Goal: Complete application form

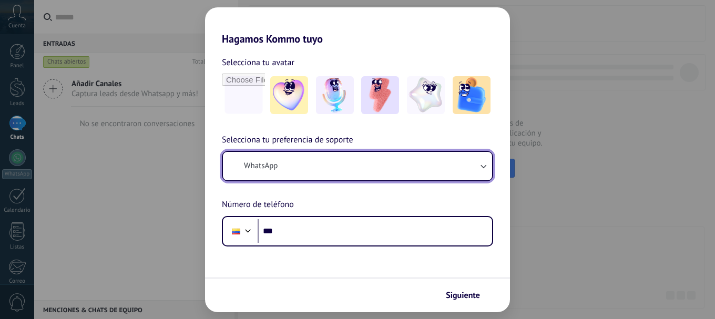
click at [266, 168] on span "WhatsApp" at bounding box center [261, 166] width 34 height 11
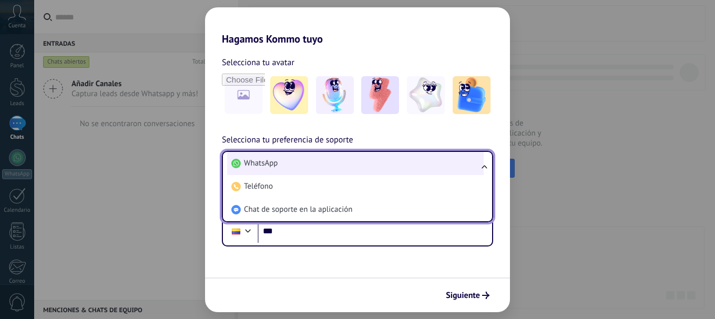
click at [276, 163] on span "WhatsApp" at bounding box center [261, 163] width 34 height 11
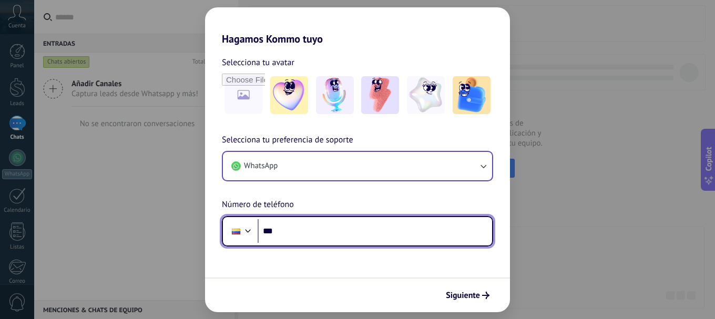
click at [282, 233] on input "***" at bounding box center [375, 231] width 234 height 24
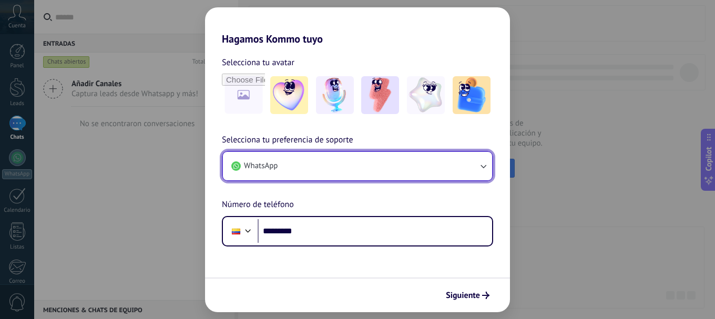
click at [483, 164] on icon "button" at bounding box center [483, 166] width 11 height 11
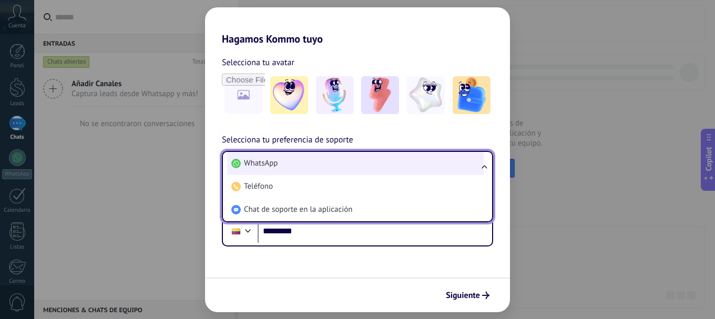
click at [319, 162] on li "WhatsApp" at bounding box center [355, 163] width 256 height 23
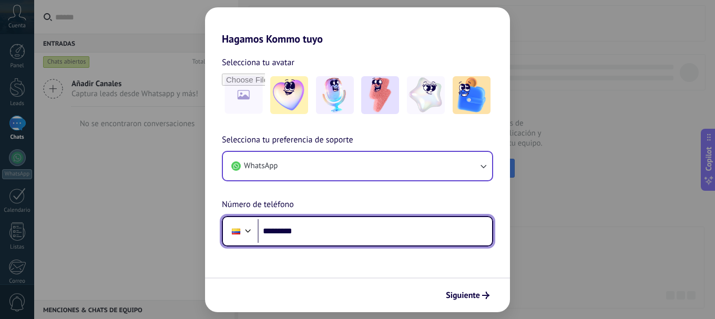
click at [306, 232] on input "*********" at bounding box center [375, 231] width 234 height 24
type input "**********"
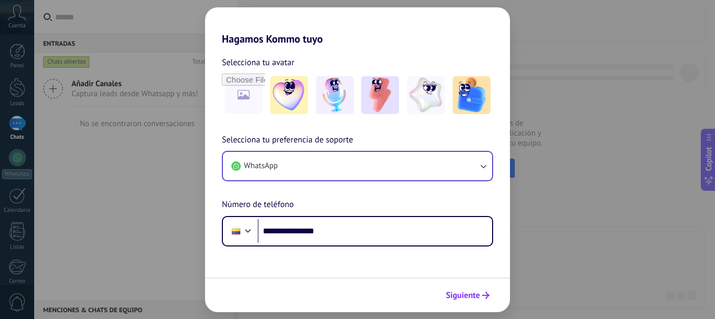
click at [465, 295] on span "Siguiente" at bounding box center [463, 295] width 34 height 7
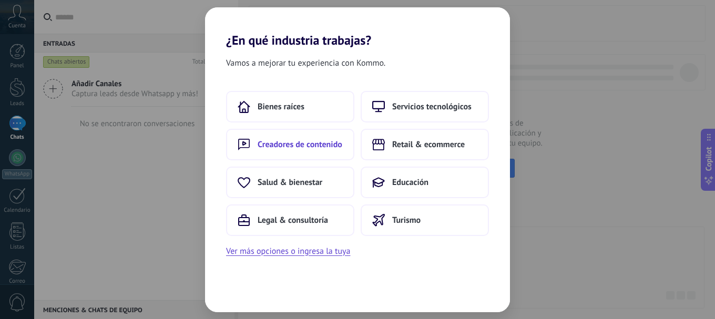
click at [310, 147] on span "Creadores de contenido" at bounding box center [300, 144] width 85 height 11
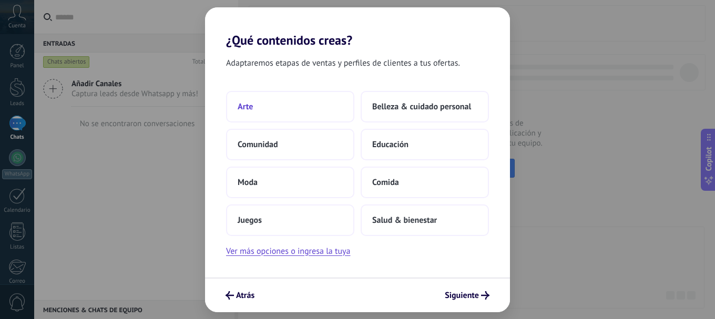
click at [272, 107] on button "Arte" at bounding box center [290, 107] width 128 height 32
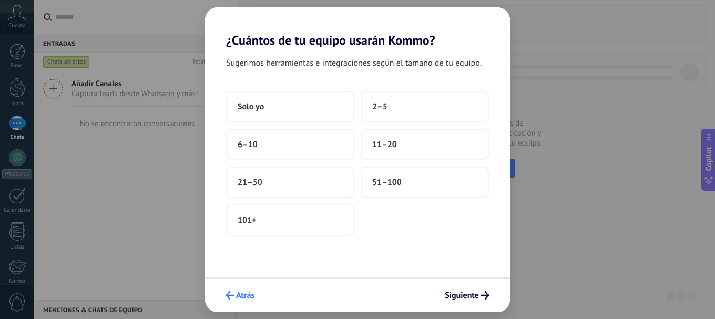
click at [232, 296] on use "submit" at bounding box center [229, 295] width 8 height 8
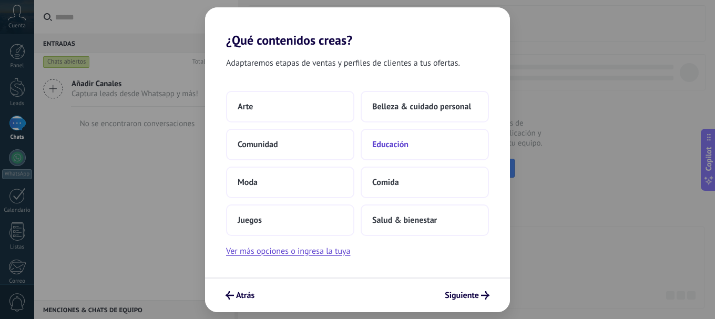
click at [390, 144] on span "Educación" at bounding box center [390, 144] width 36 height 11
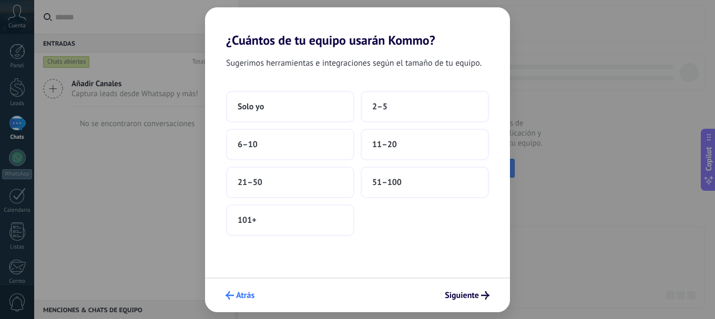
click at [241, 295] on span "Atrás" at bounding box center [245, 295] width 18 height 7
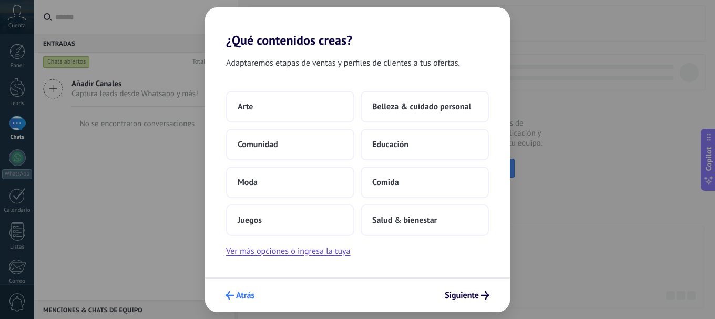
click at [246, 293] on span "Atrás" at bounding box center [245, 295] width 18 height 7
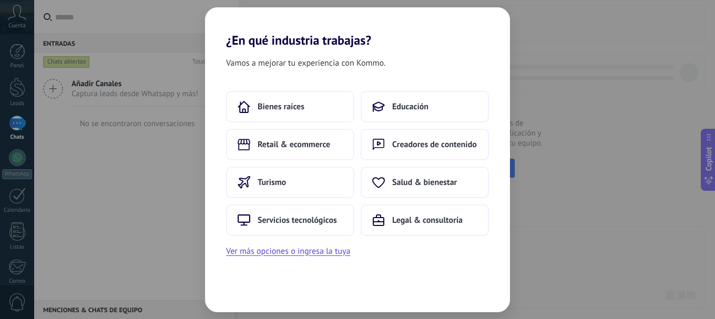
click at [157, 208] on div "¿En qué industria trabajas? Vamos a mejorar tu experiencia con Kommo. Bienes ra…" at bounding box center [357, 159] width 715 height 319
click at [591, 136] on div "¿En qué industria trabajas? Vamos a mejorar tu experiencia con Kommo. Bienes ra…" at bounding box center [357, 159] width 715 height 319
click at [153, 170] on div "¿En qué industria trabajas? Vamos a mejorar tu experiencia con Kommo. Bienes ra…" at bounding box center [357, 159] width 715 height 319
click at [406, 104] on span "Educación" at bounding box center [410, 106] width 36 height 11
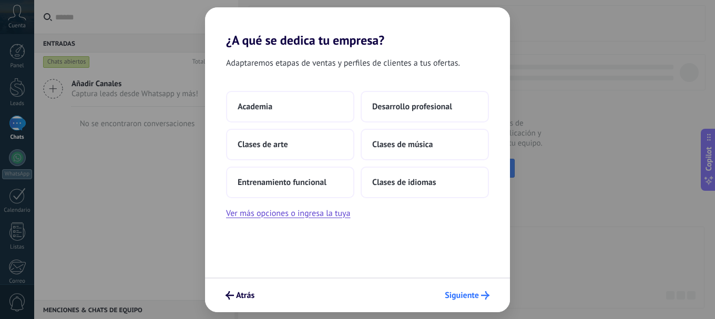
click at [483, 290] on button "Siguiente" at bounding box center [467, 295] width 54 height 18
click at [240, 293] on span "Atrás" at bounding box center [245, 295] width 18 height 7
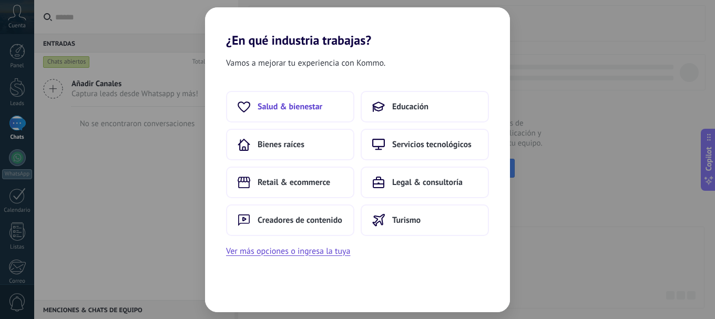
click at [295, 110] on span "Salud & bienestar" at bounding box center [290, 106] width 65 height 11
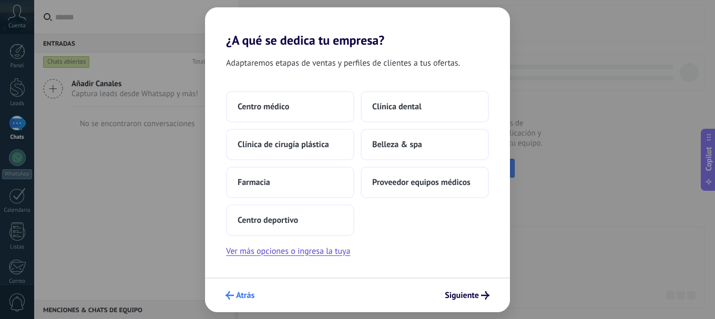
click at [246, 289] on button "Atrás" at bounding box center [240, 295] width 38 height 18
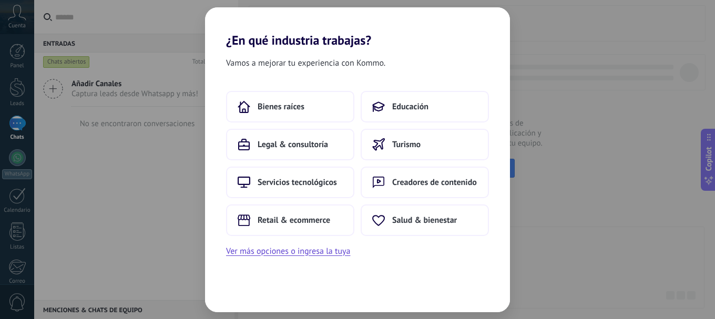
click at [675, 173] on div "¿En qué industria trabajas? Vamos a mejorar tu experiencia con Kommo. Bienes ra…" at bounding box center [357, 159] width 715 height 319
click at [267, 253] on button "Ver más opciones o ingresa la tuya" at bounding box center [288, 251] width 124 height 14
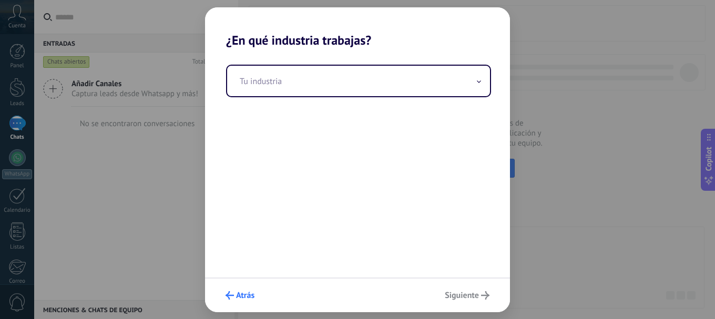
click at [240, 295] on span "Atrás" at bounding box center [245, 295] width 18 height 7
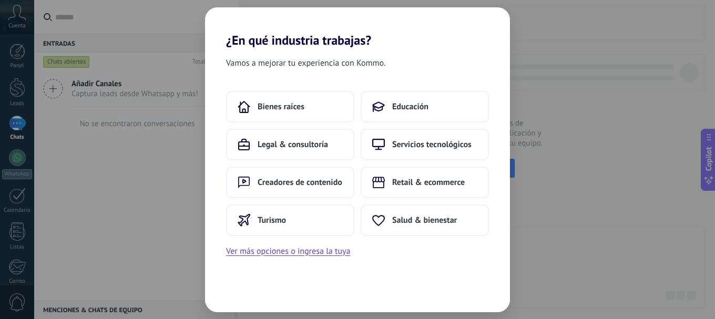
click at [179, 169] on div "¿En qué industria trabajas? Vamos a mejorar tu experiencia con Kommo. Bienes ra…" at bounding box center [357, 159] width 715 height 319
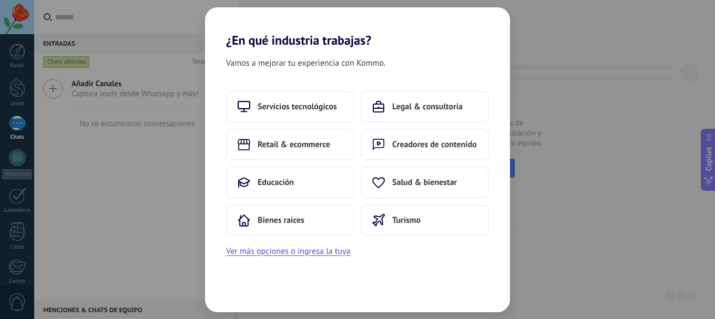
click at [96, 157] on div "¿En qué industria trabajas? Vamos a mejorar tu experiencia con Kommo. Servicios…" at bounding box center [357, 159] width 715 height 319
click at [13, 126] on div "¿En qué industria trabajas? Vamos a mejorar tu experiencia con Kommo. Servicios…" at bounding box center [357, 159] width 715 height 319
click at [56, 90] on div "¿En qué industria trabajas? Vamos a mejorar tu experiencia con Kommo. Servicios…" at bounding box center [357, 159] width 715 height 319
click at [670, 127] on div "¿En qué industria trabajas? Vamos a mejorar tu experiencia con Kommo. Servicios…" at bounding box center [357, 159] width 715 height 319
